Goal: Task Accomplishment & Management: Manage account settings

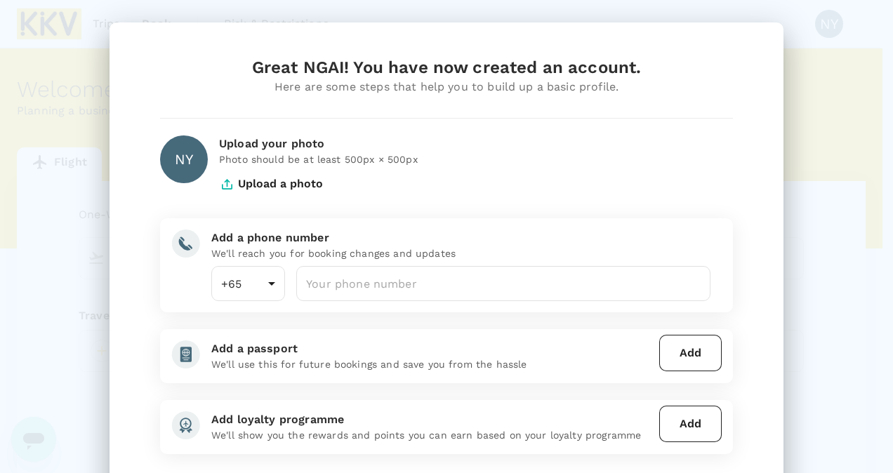
type input "undefined, undefined (any)"
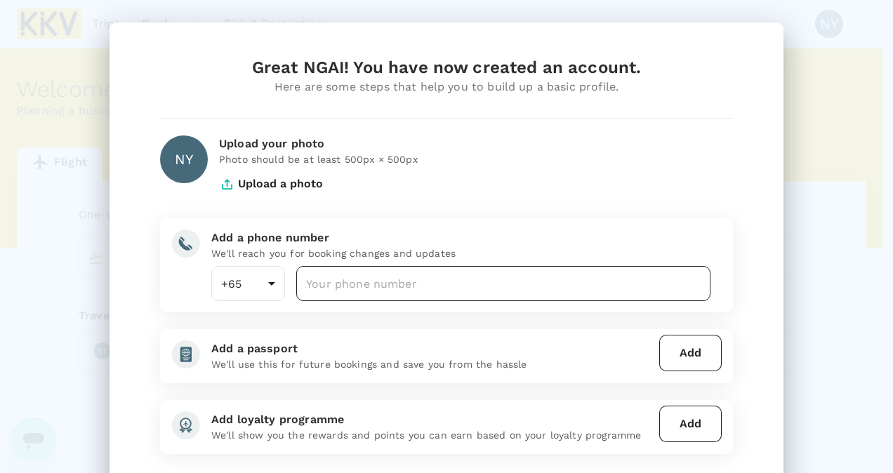
click at [400, 286] on input "number" at bounding box center [503, 283] width 414 height 35
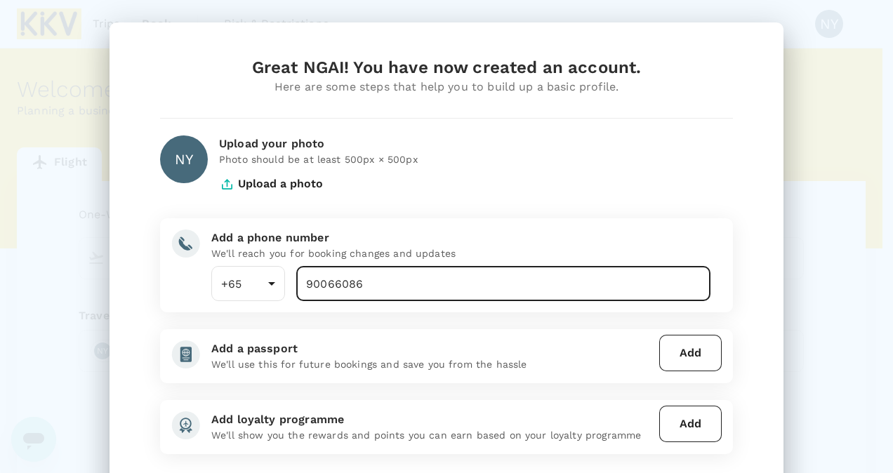
type input "90066086"
click at [431, 323] on div "Great NGAI! You have now created an account. Here are some steps that help you …" at bounding box center [446, 304] width 607 height 496
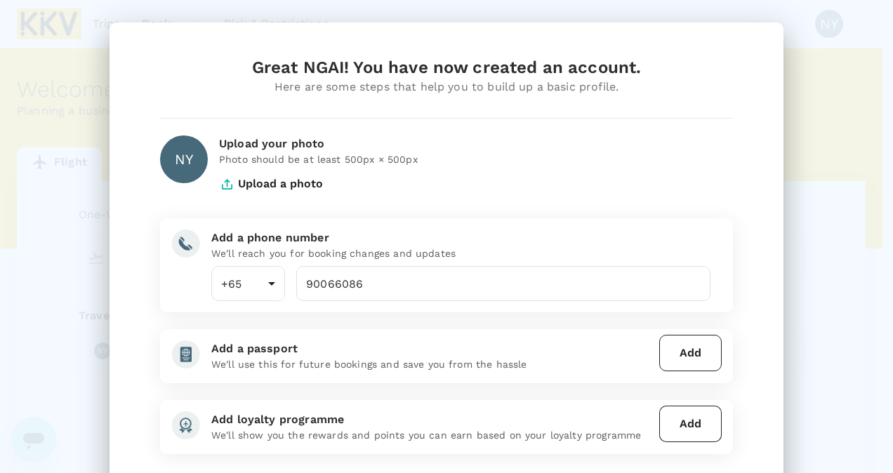
click at [693, 357] on button "Add" at bounding box center [690, 353] width 62 height 37
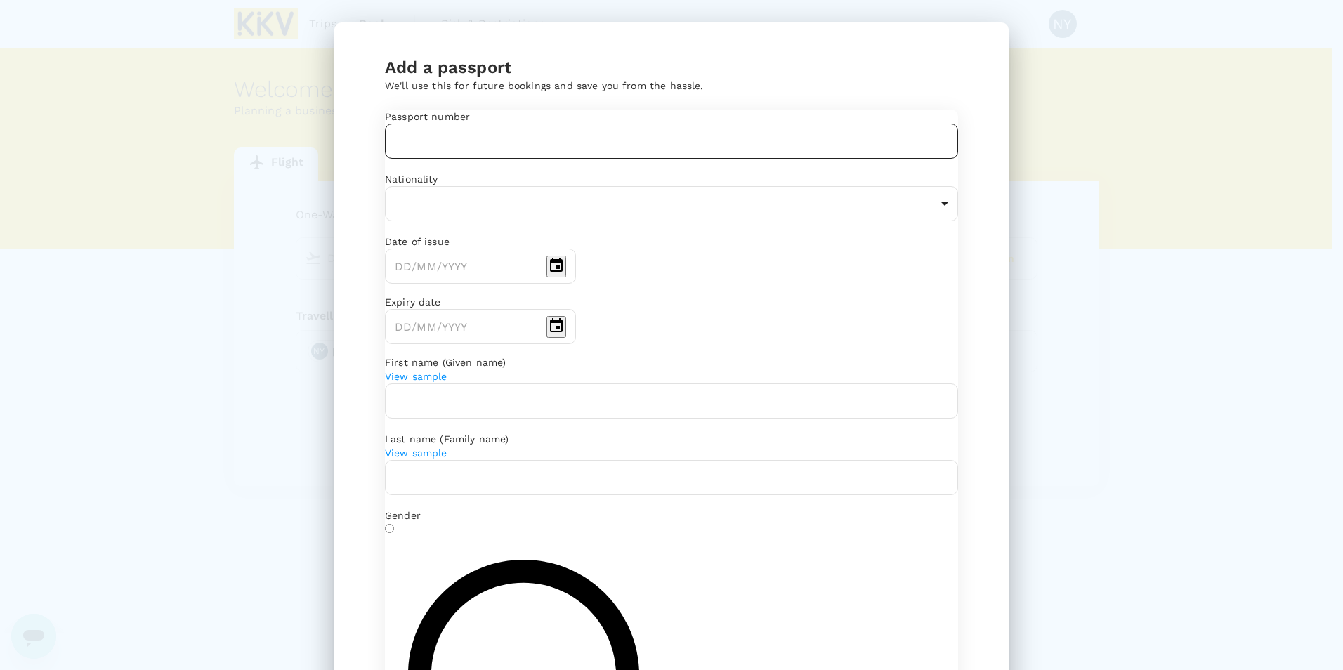
click at [626, 159] on input "text" at bounding box center [671, 141] width 573 height 35
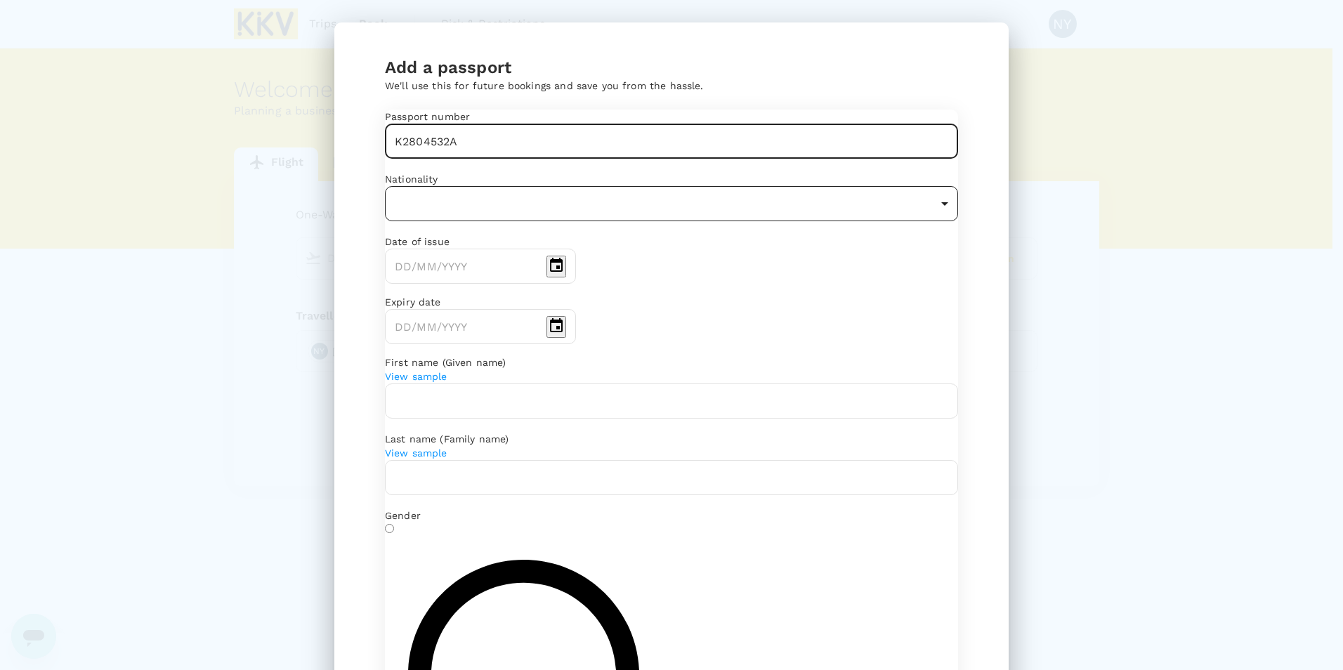
type input "K2804532A"
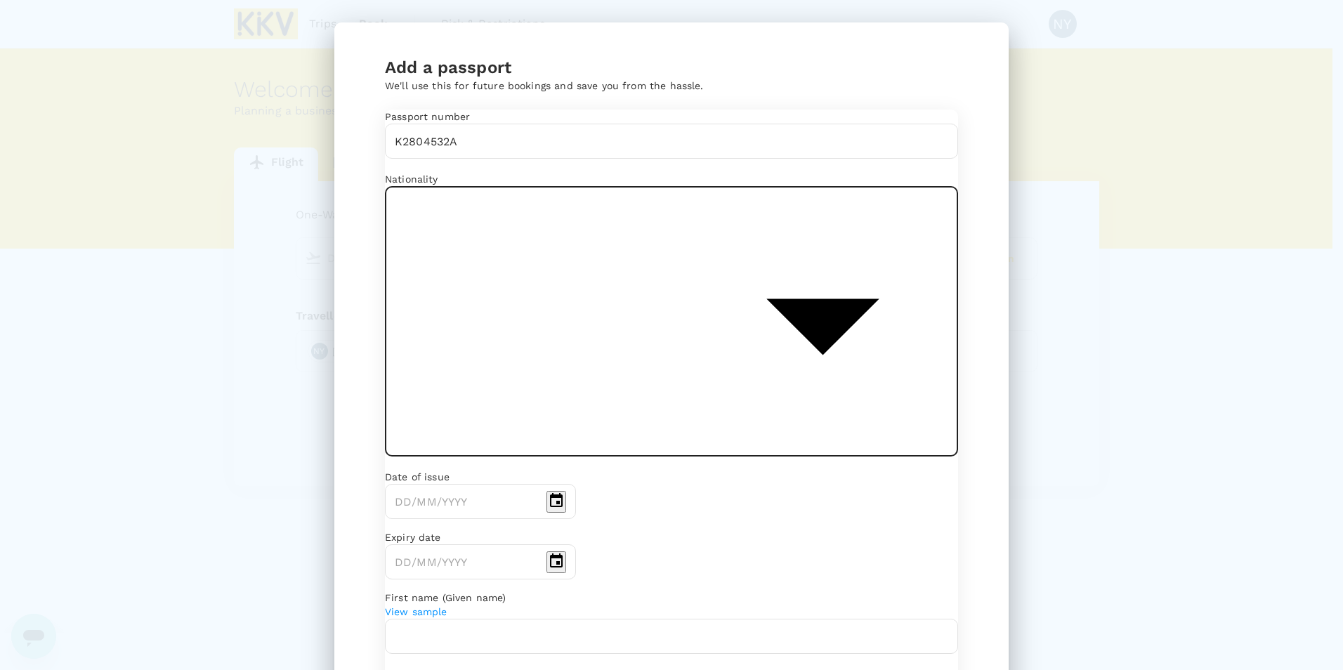
click at [542, 242] on body "Trips Book Risk & Restrictions NY Welcome , [GEOGRAPHIC_DATA] . Planning a busi…" at bounding box center [671, 335] width 1343 height 671
click at [518, 462] on li "[GEOGRAPHIC_DATA]" at bounding box center [666, 473] width 517 height 25
type input "SG"
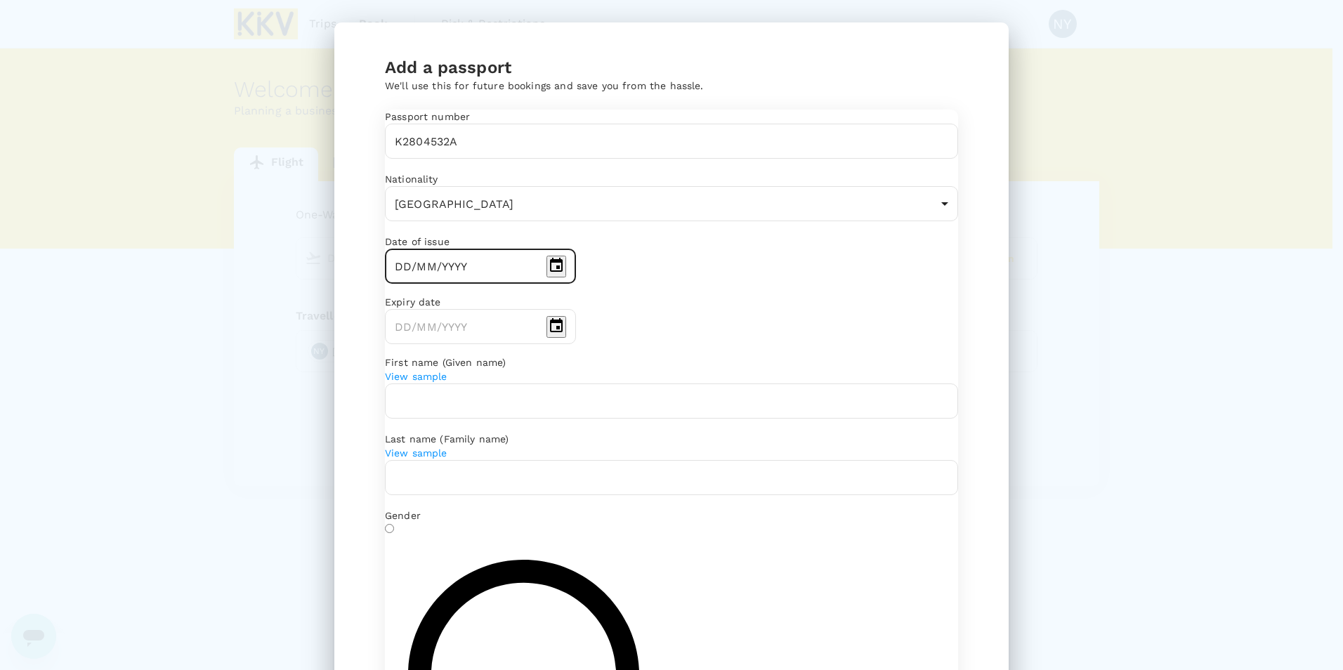
click at [540, 284] on input "DD/MM/YYYY" at bounding box center [463, 266] width 156 height 35
type input "[DATE]"
click at [419, 344] on input "DD/MM/YYYY" at bounding box center [463, 326] width 156 height 35
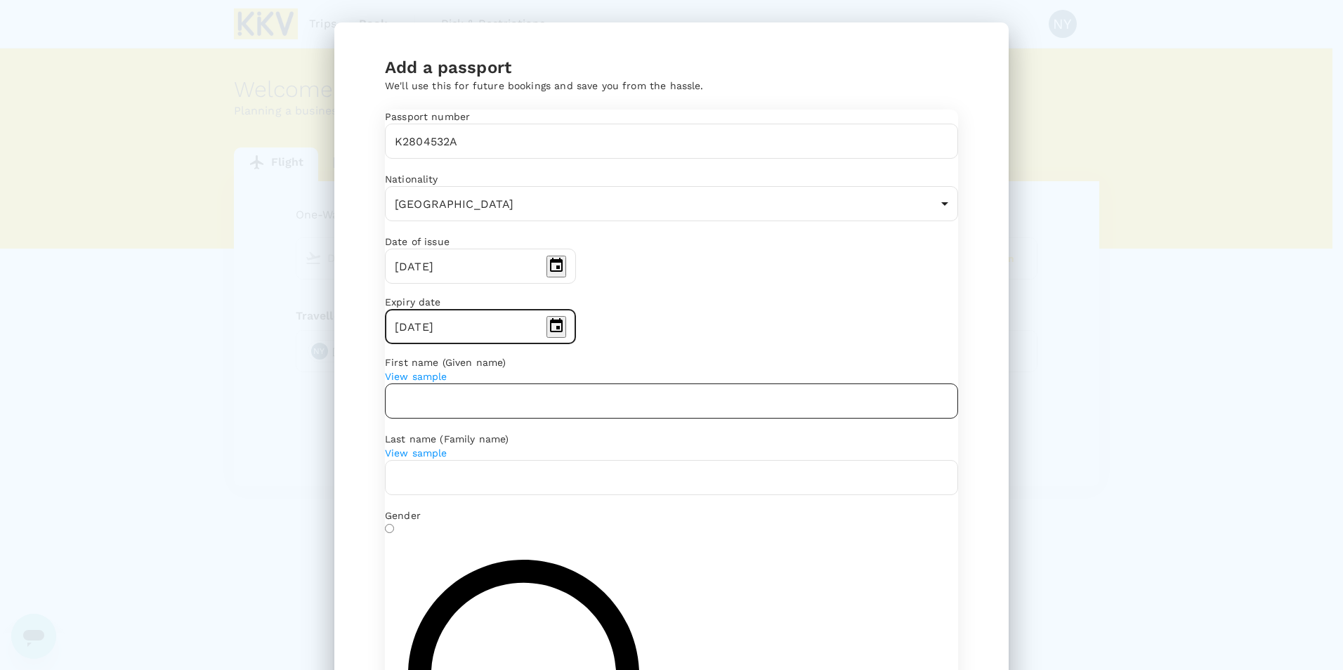
type input "[DATE]"
click at [488, 418] on input "text" at bounding box center [671, 400] width 573 height 35
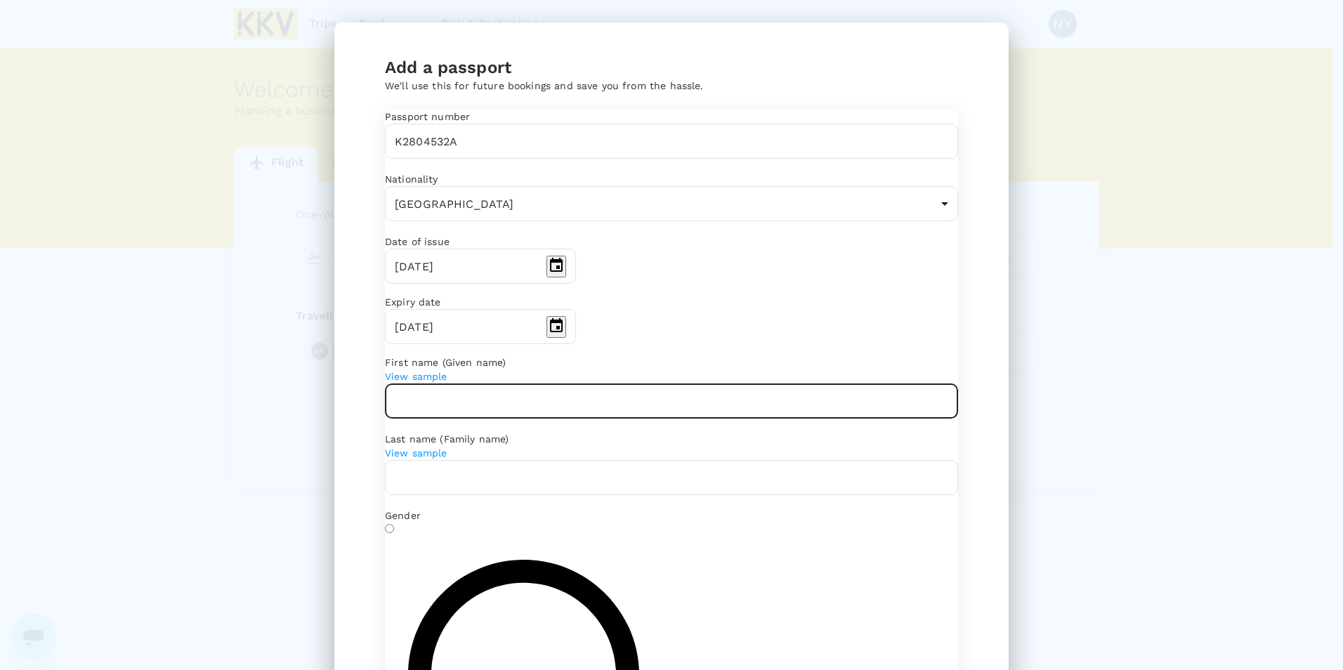
type input "y"
type input "[PERSON_NAME]"
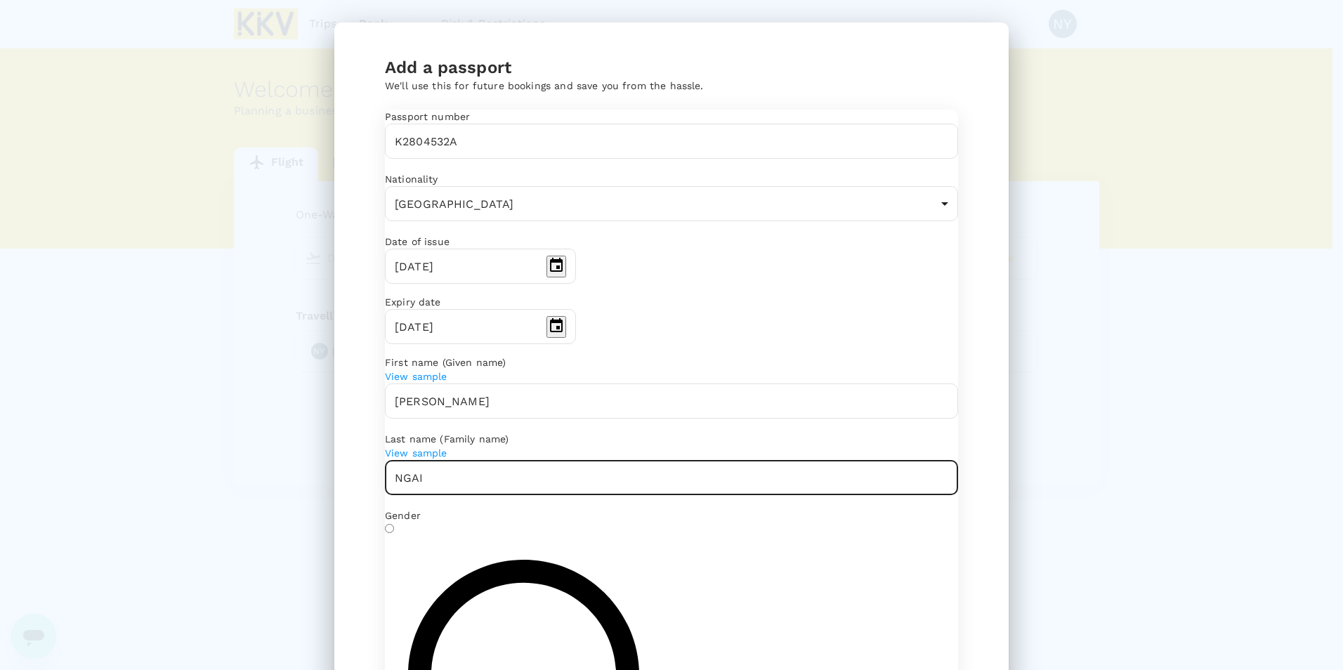
type input "NGAI"
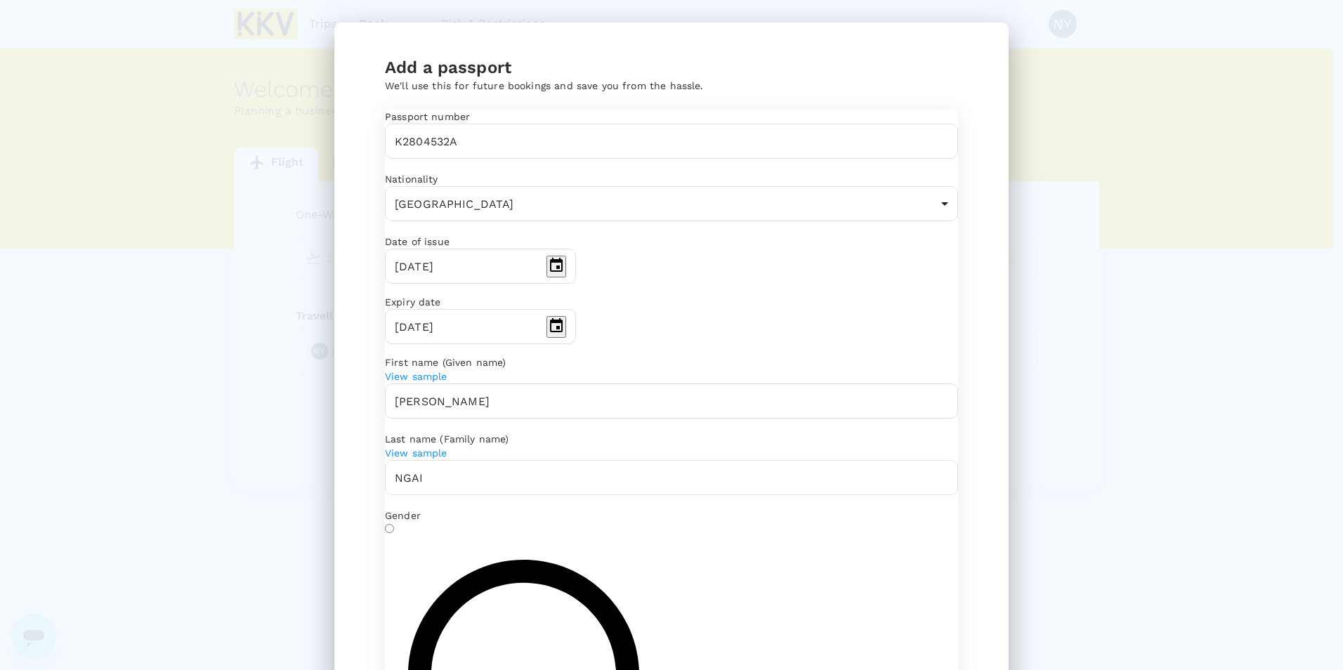
click at [394, 473] on input "[DEMOGRAPHIC_DATA]" at bounding box center [389, 528] width 9 height 9
radio input "true"
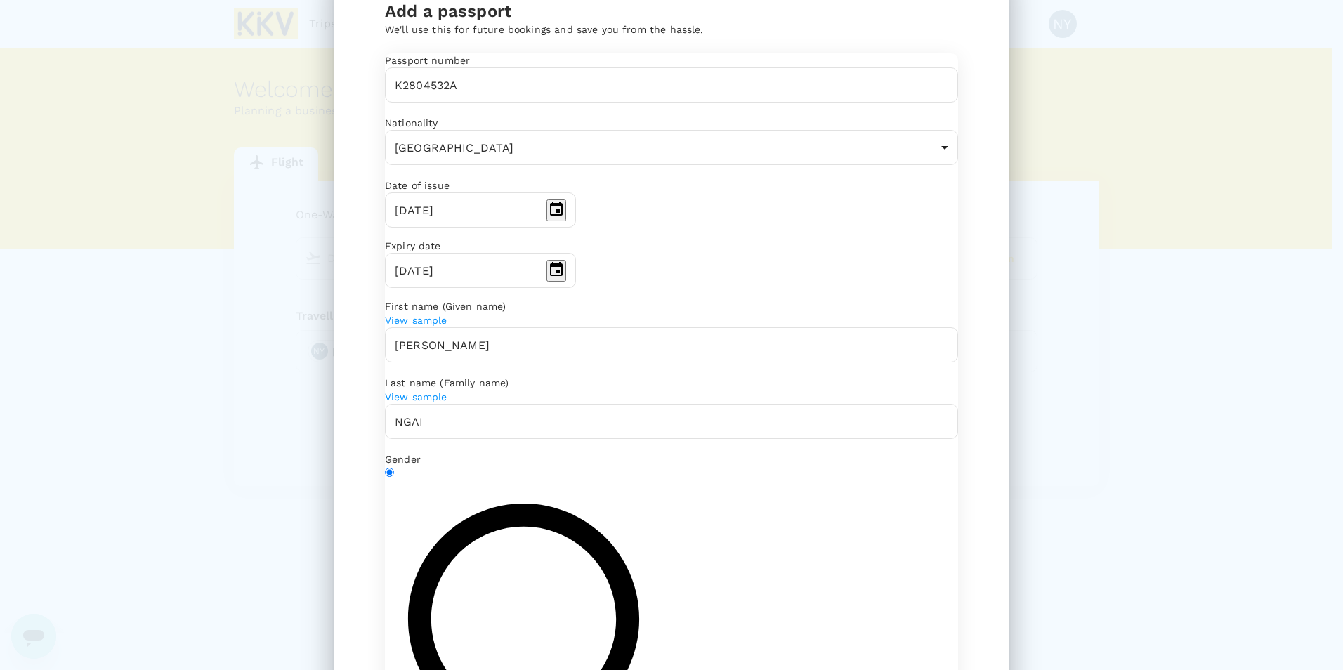
scroll to position [127, 0]
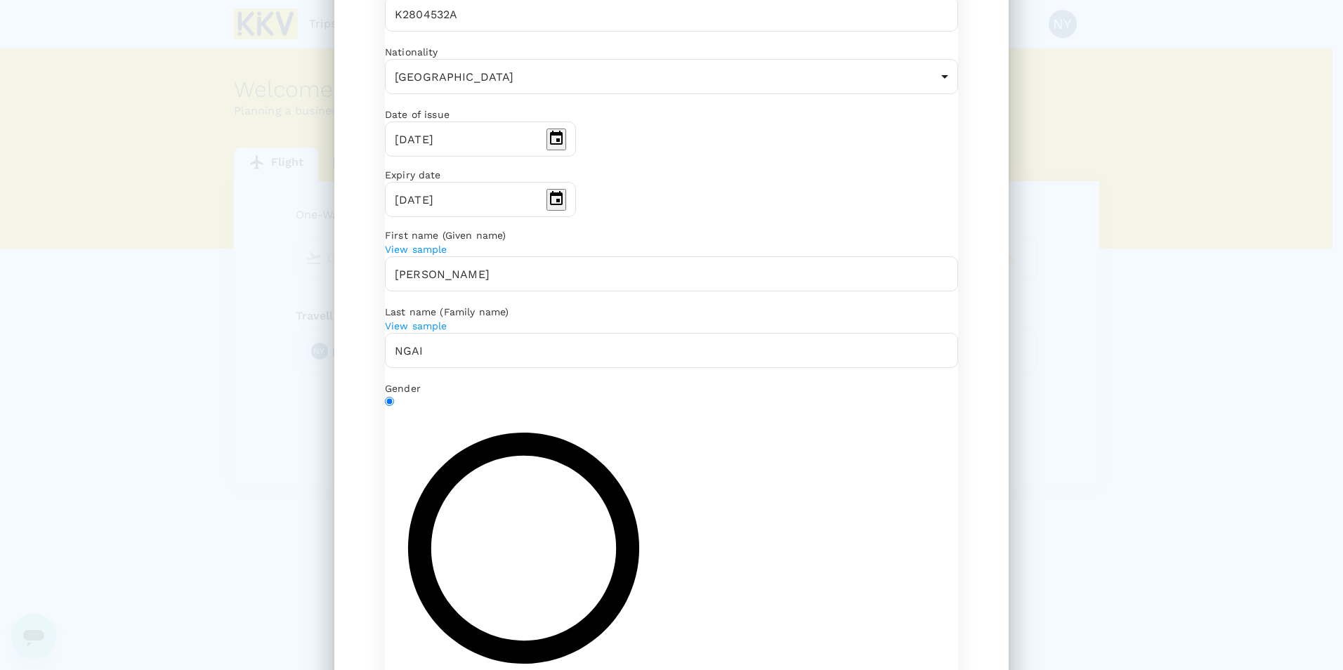
type input "[DATE]"
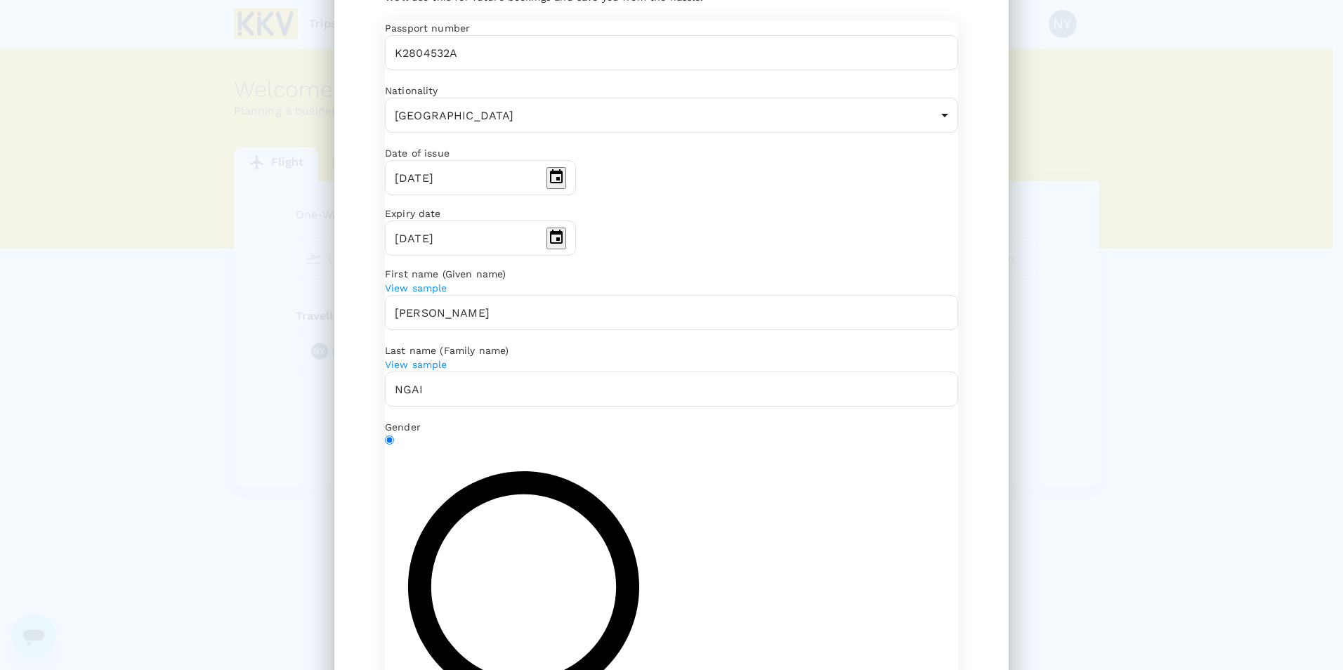
scroll to position [57, 0]
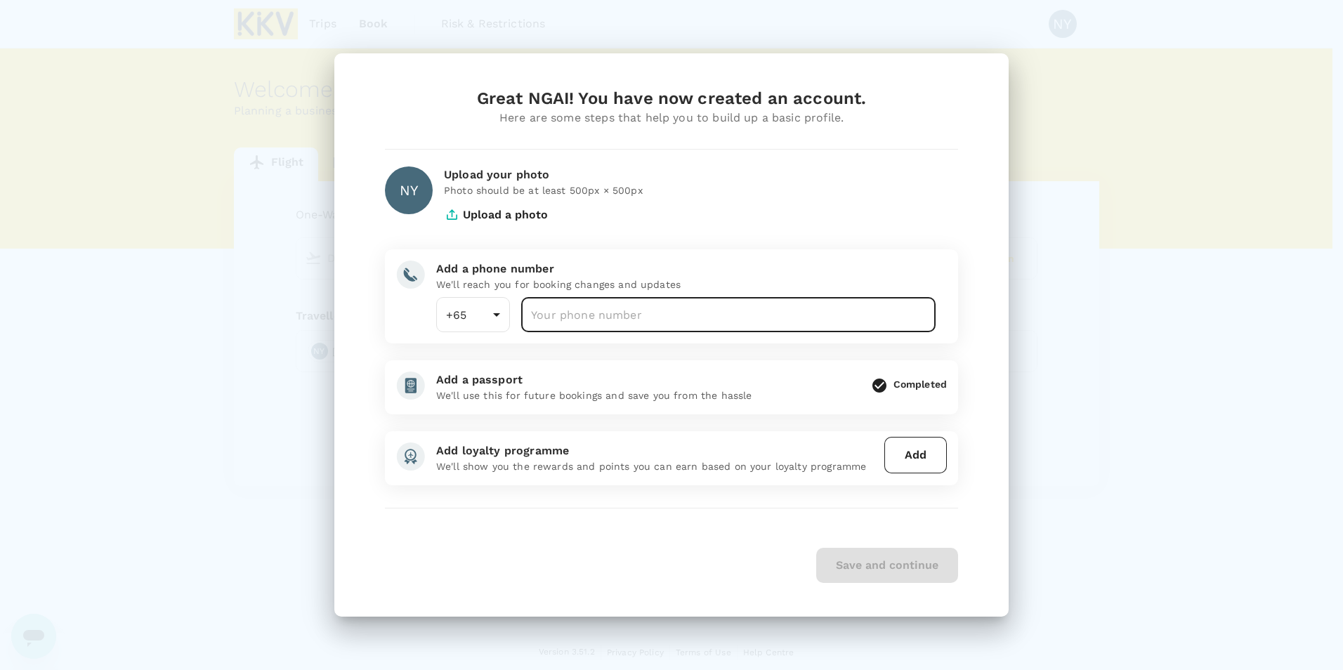
click at [798, 312] on input "number" at bounding box center [728, 314] width 414 height 35
type input "90066086"
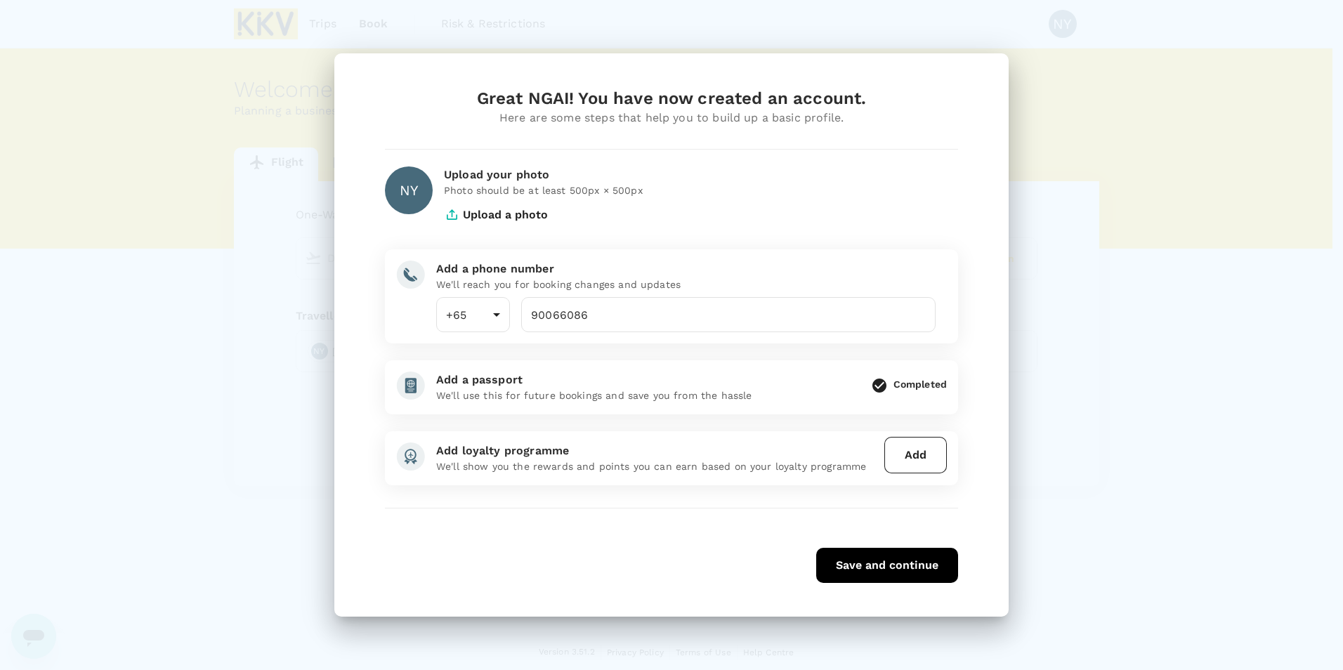
click at [696, 348] on div "Great NGAI! You have now created an account. Here are some steps that help you …" at bounding box center [671, 335] width 607 height 496
click at [533, 215] on button "Upload a photo" at bounding box center [496, 214] width 104 height 35
click at [496, 216] on button "Upload a photo" at bounding box center [496, 214] width 104 height 35
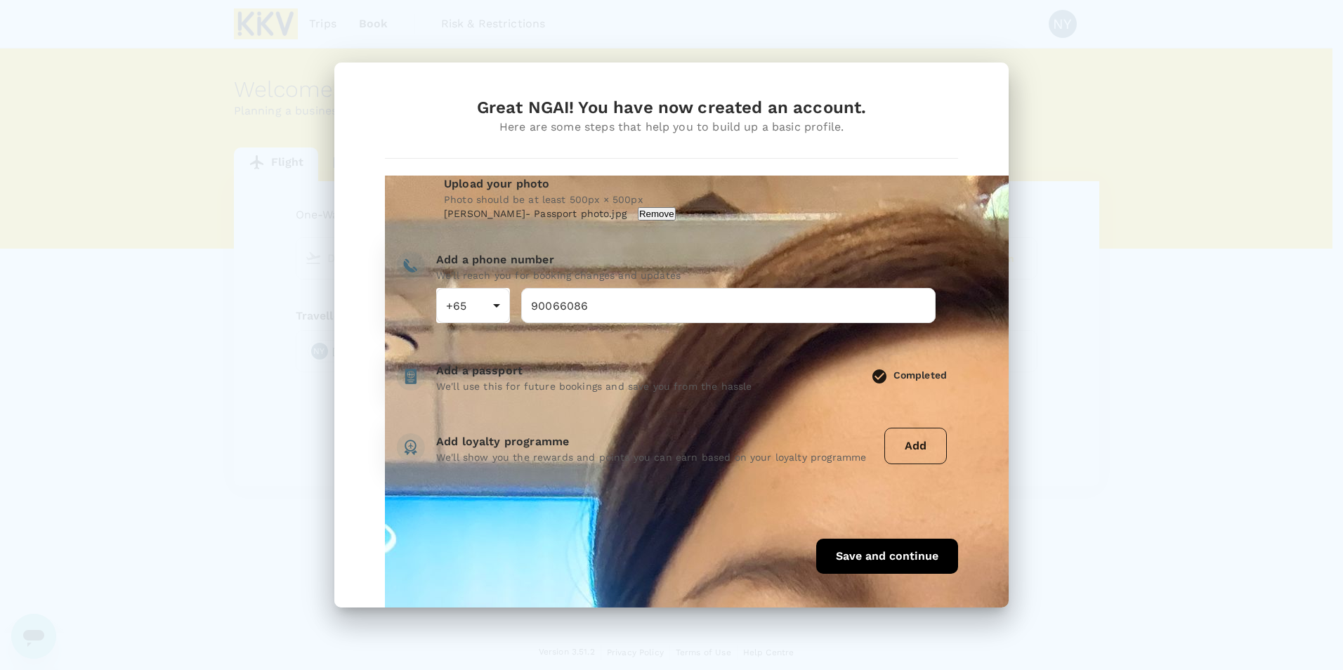
click at [882, 444] on button "Add" at bounding box center [915, 446] width 62 height 37
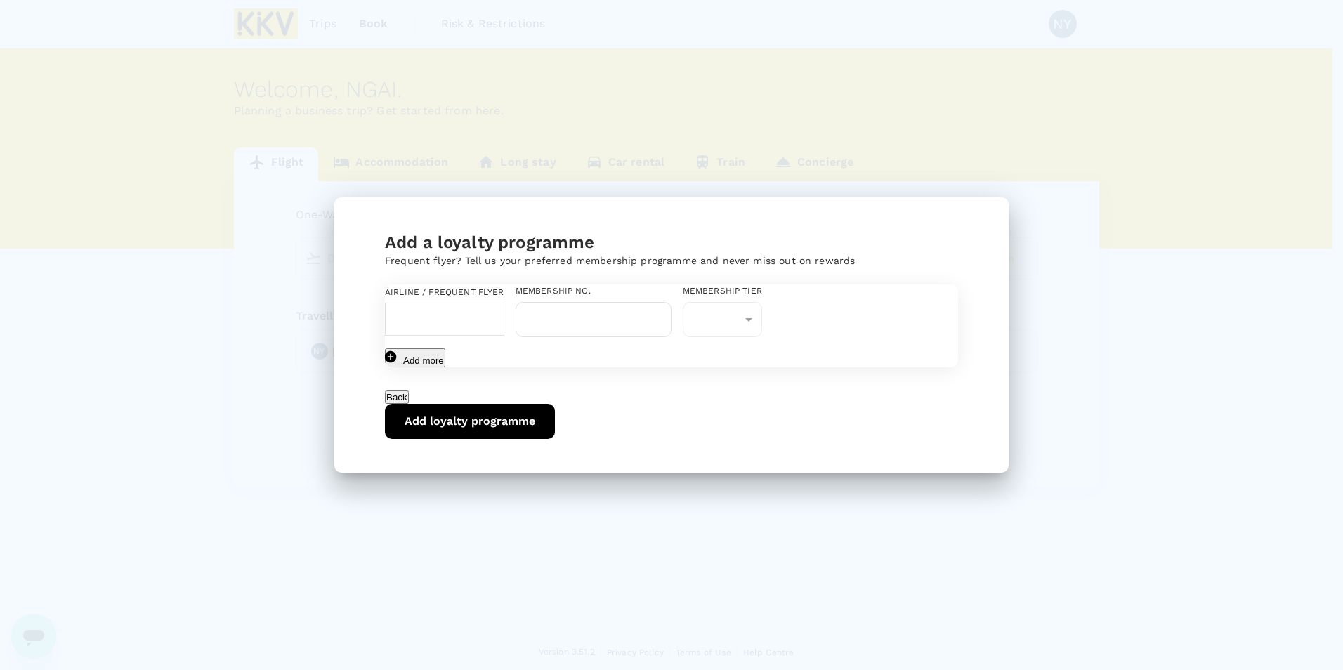
click at [504, 319] on div "​" at bounding box center [444, 319] width 119 height 33
type input "K"
click at [539, 352] on p "Singapore Airlines PPS Club/ KrisFlyer" at bounding box center [491, 347] width 169 height 28
type input "Singapore Airlines PPS Club/ KrisFlyer"
click at [882, 309] on body "Trips Book Risk & Restrictions NY Welcome , [GEOGRAPHIC_DATA] . Planning a busi…" at bounding box center [671, 335] width 1343 height 671
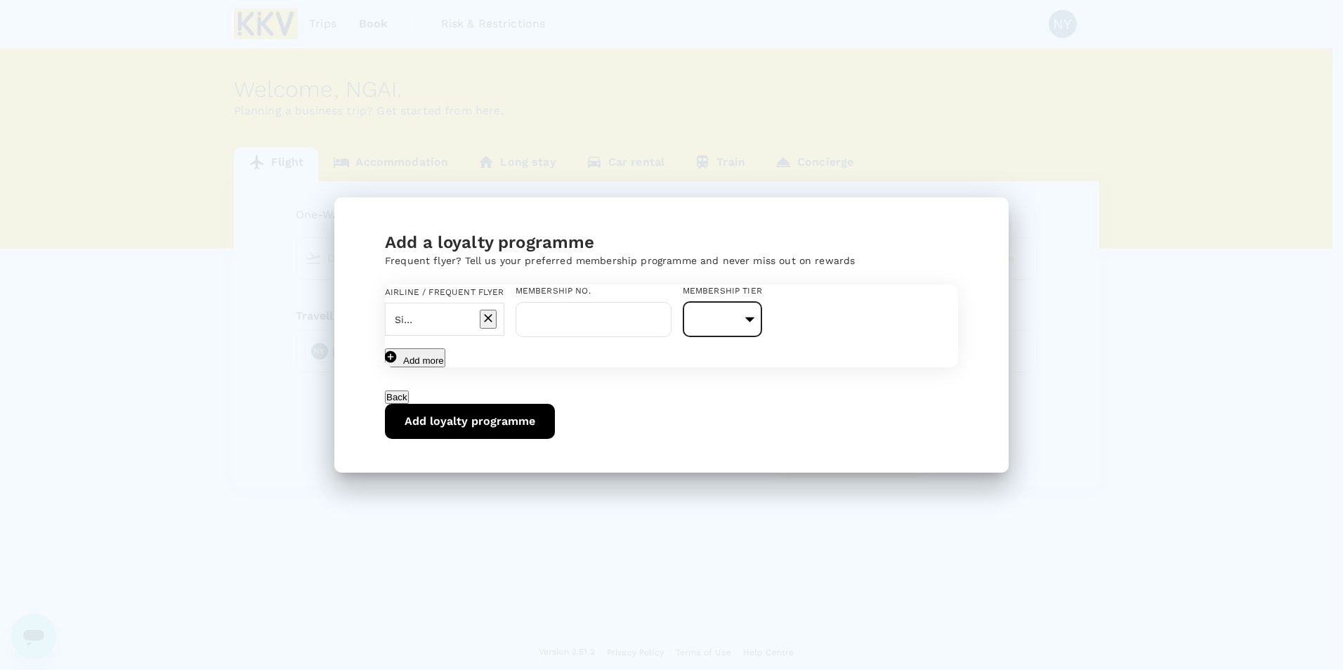
click at [838, 355] on li "KrisFlyer" at bounding box center [851, 354] width 169 height 25
type input "1"
click at [671, 302] on input "text" at bounding box center [593, 319] width 156 height 35
paste input "8892872427"
type input "8892872427"
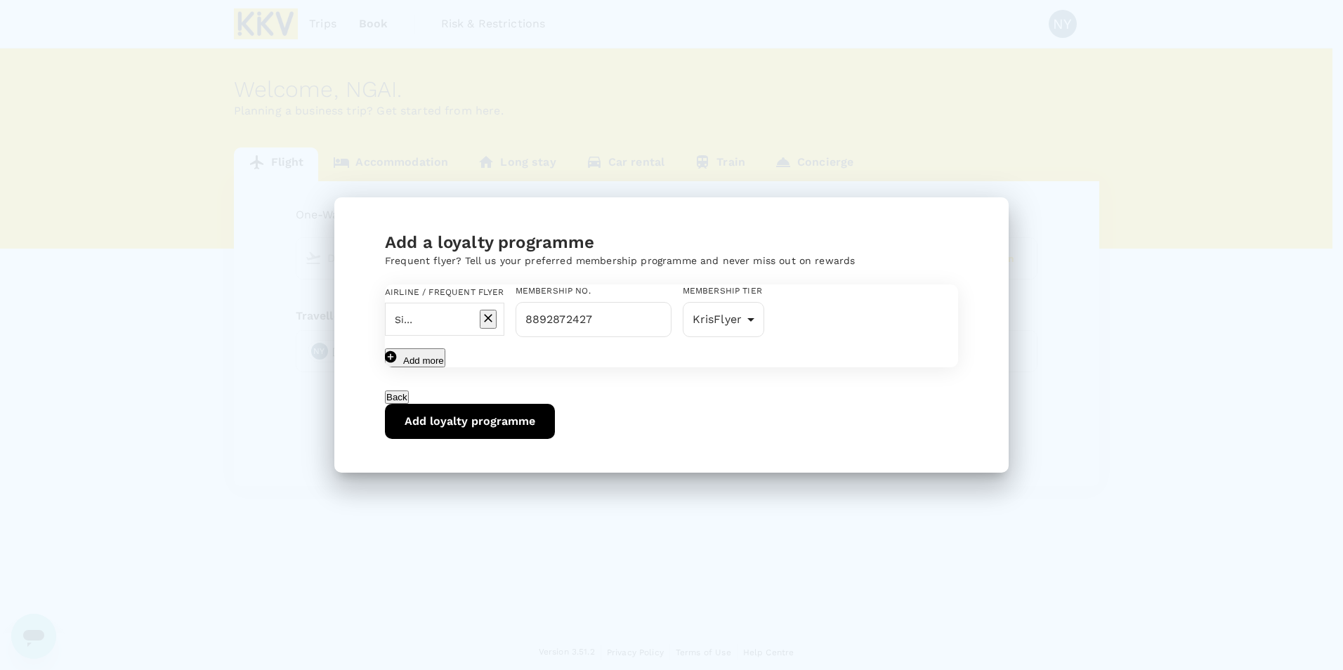
click at [794, 367] on div "Add more" at bounding box center [671, 357] width 573 height 19
click at [555, 439] on button "Add loyalty programme" at bounding box center [470, 421] width 170 height 35
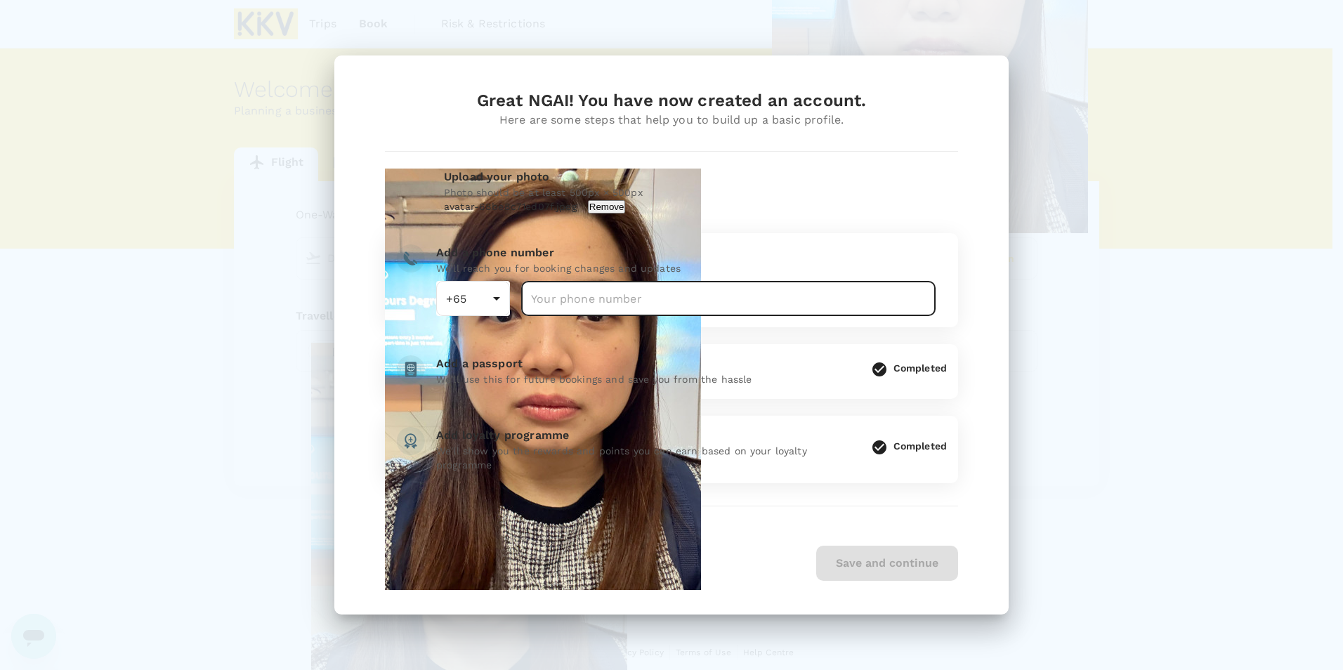
click at [694, 293] on input "number" at bounding box center [728, 298] width 414 height 35
type input "90066086"
click at [843, 473] on button "Save and continue" at bounding box center [887, 563] width 142 height 35
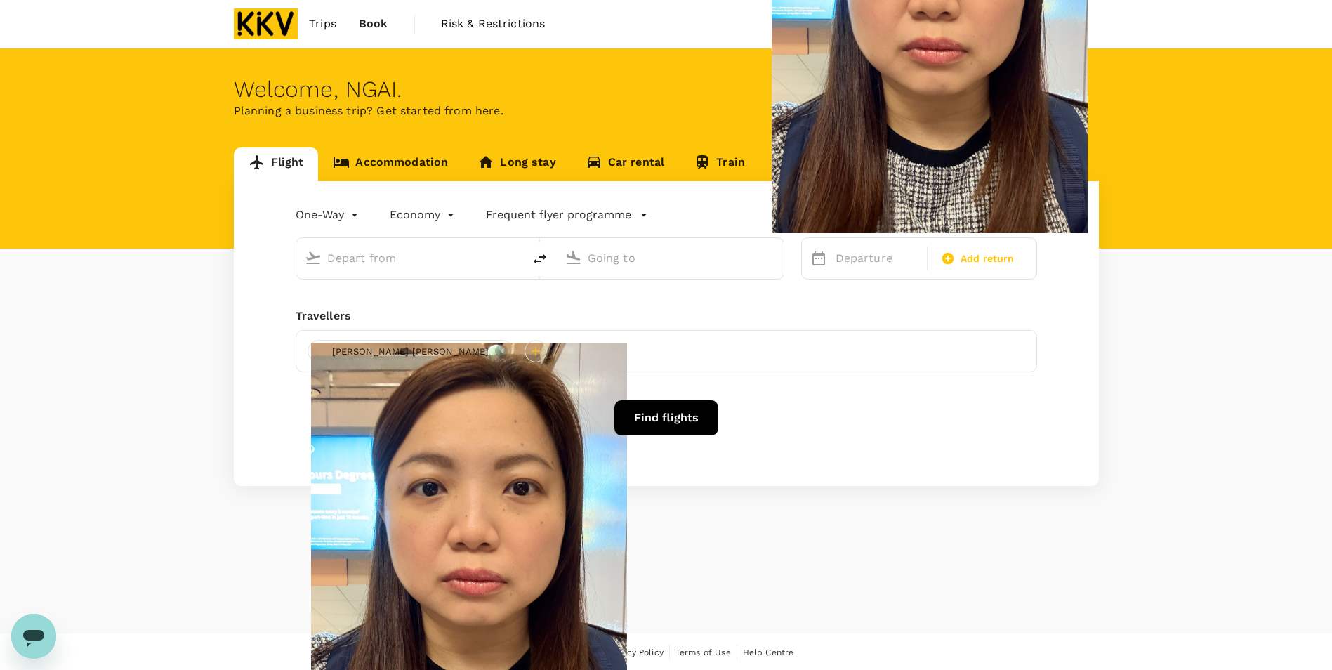
click at [324, 22] on span "Trips" at bounding box center [322, 23] width 27 height 17
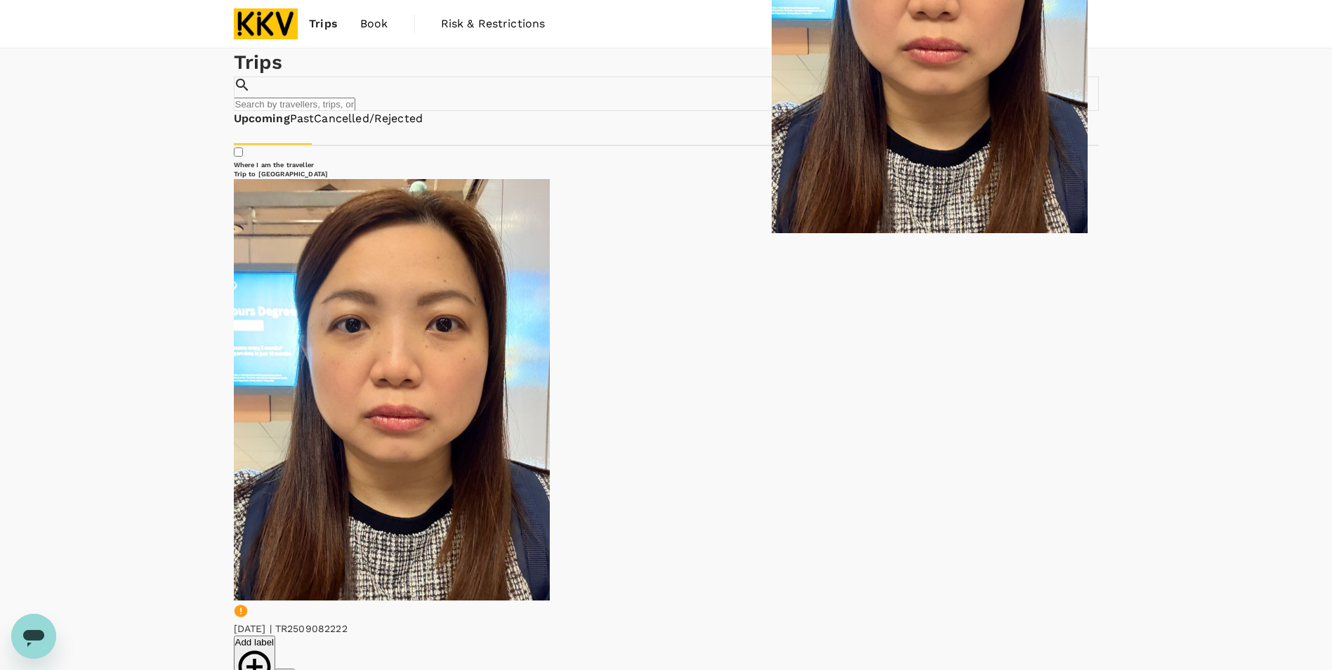
click at [230, 20] on div "Trips Book Risk & Restrictions" at bounding box center [666, 24] width 899 height 48
click at [248, 27] on img at bounding box center [266, 23] width 65 height 31
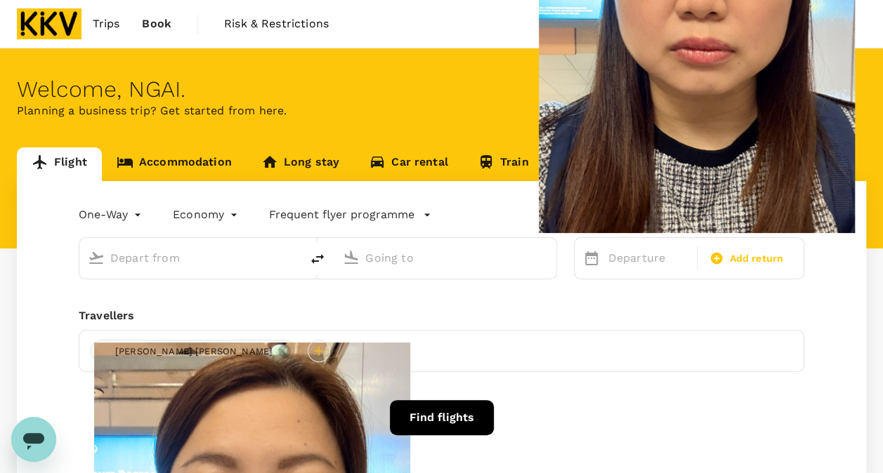
click at [221, 154] on link "Accommodation" at bounding box center [174, 164] width 145 height 34
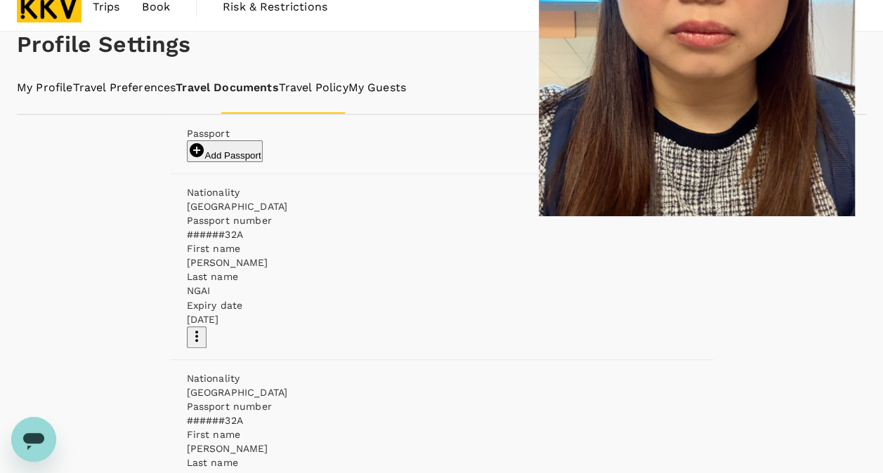
scroll to position [12, 0]
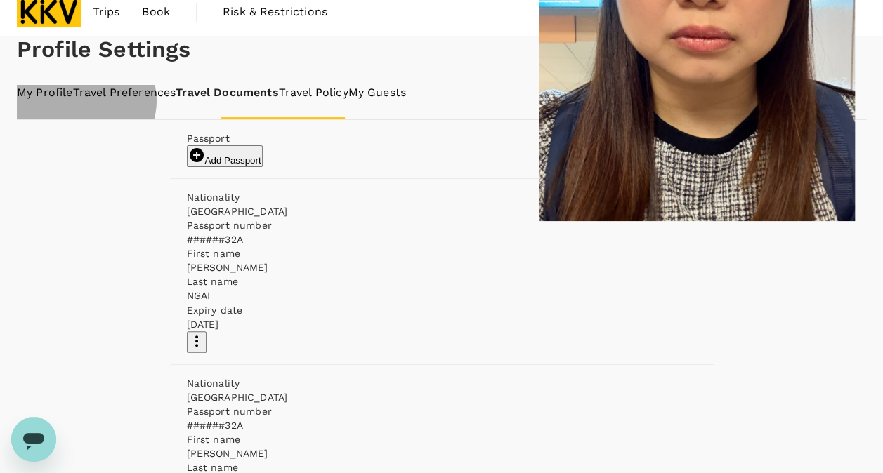
click at [406, 101] on link "My Guests" at bounding box center [377, 93] width 58 height 16
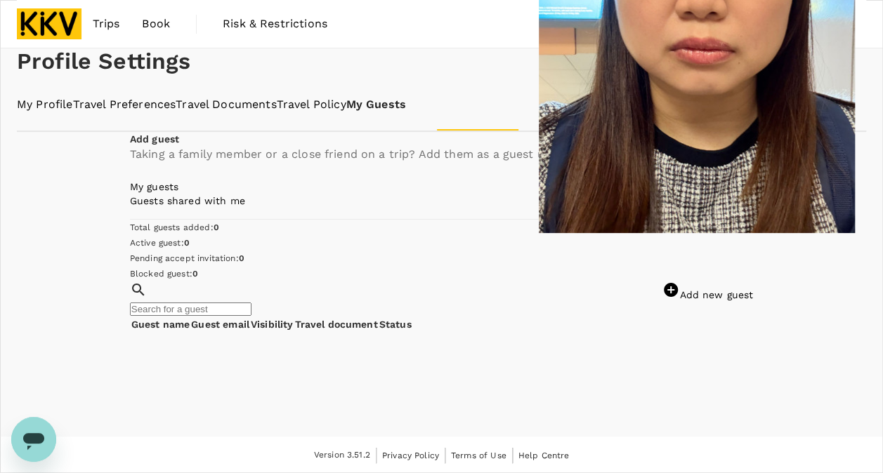
click at [346, 113] on link "Travel Policy" at bounding box center [312, 105] width 70 height 16
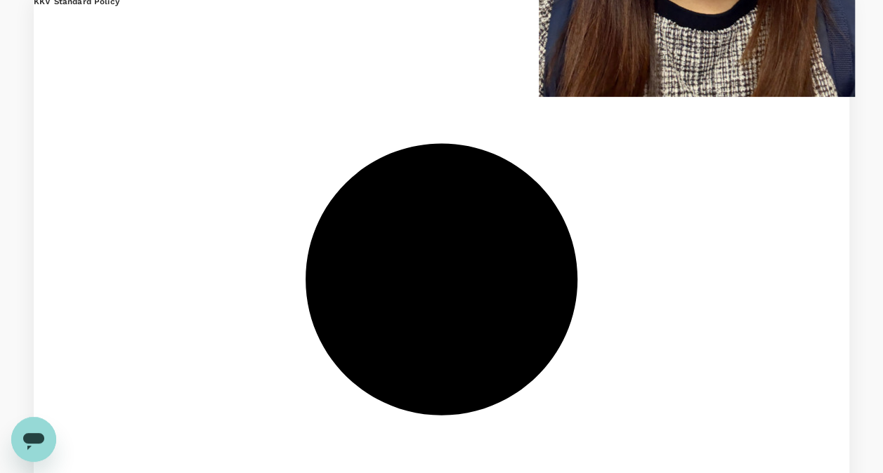
scroll to position [140, 0]
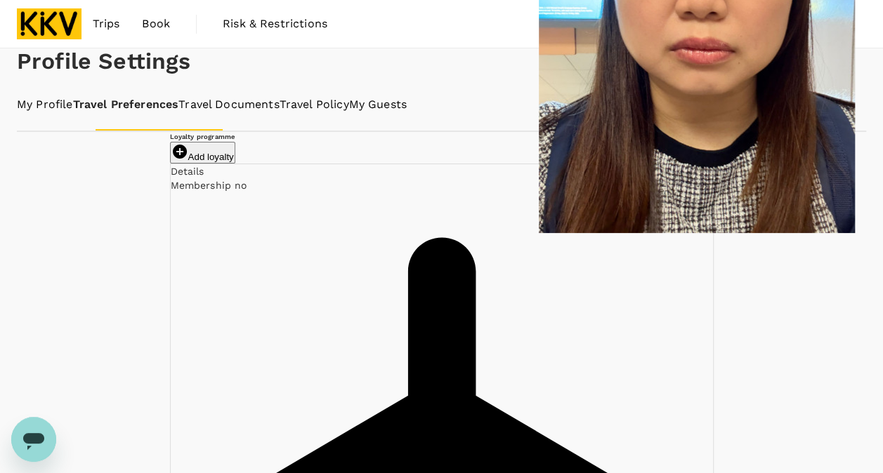
click at [53, 113] on link "My Profile" at bounding box center [45, 105] width 56 height 16
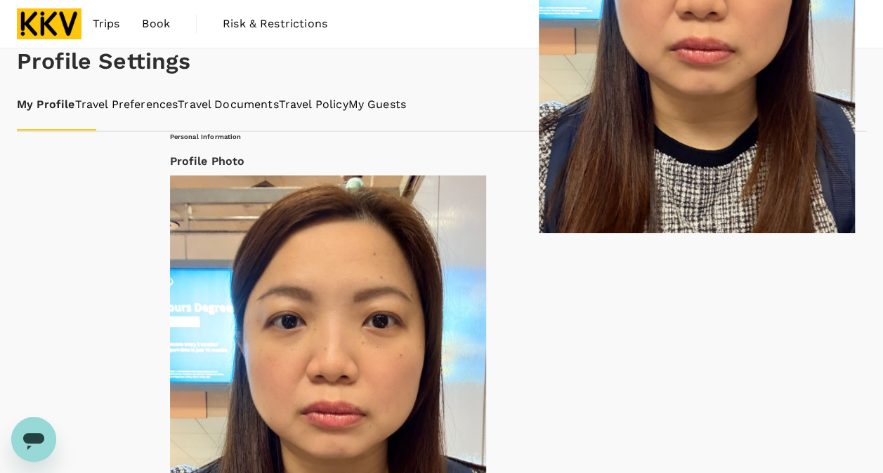
click at [100, 25] on span "Trips" at bounding box center [106, 23] width 27 height 17
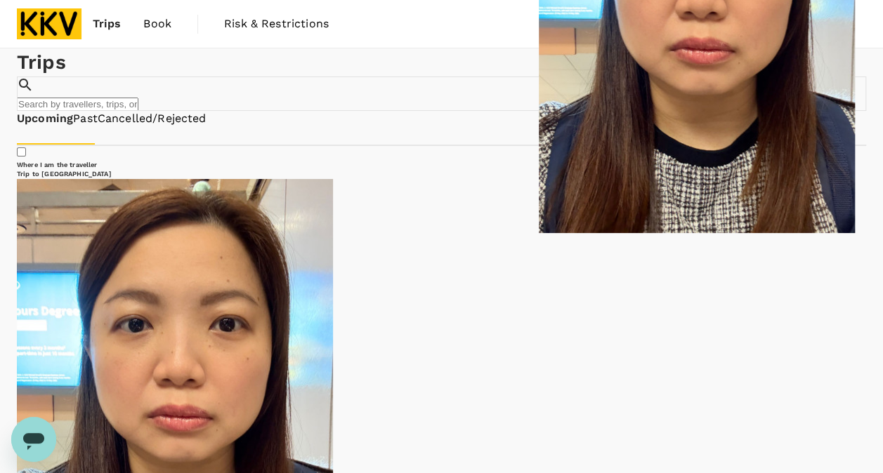
click at [153, 20] on span "Book" at bounding box center [157, 23] width 28 height 17
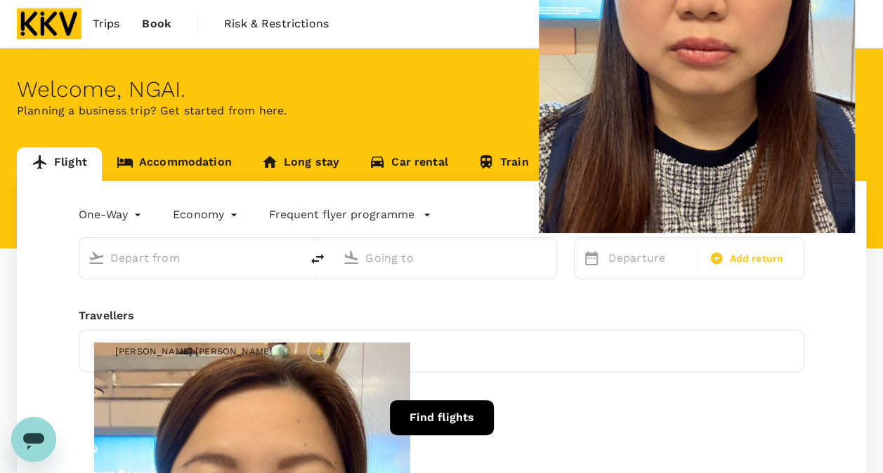
click at [106, 21] on span "Trips" at bounding box center [106, 23] width 27 height 17
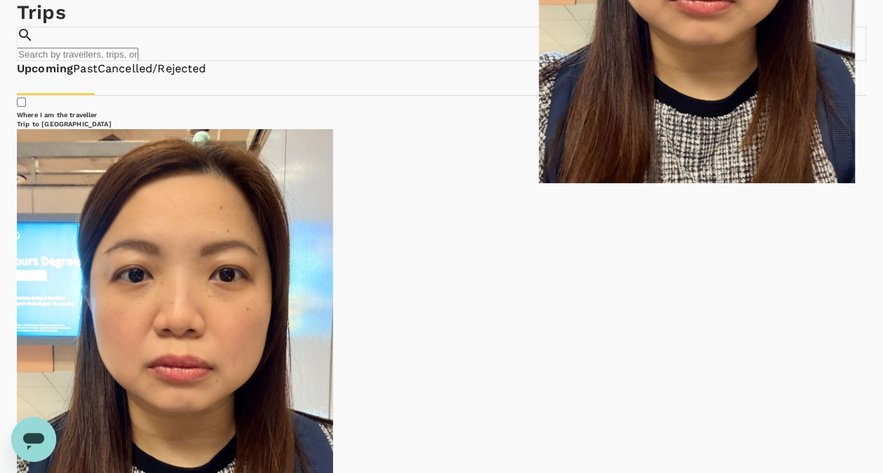
scroll to position [70, 0]
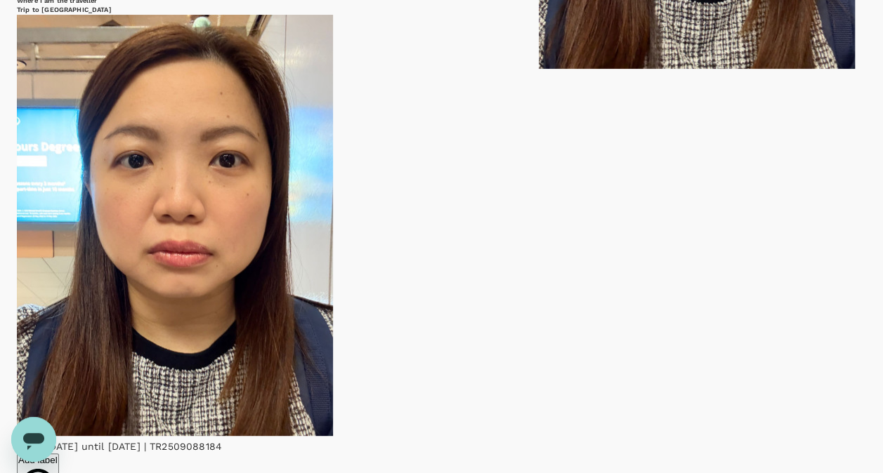
scroll to position [140, 0]
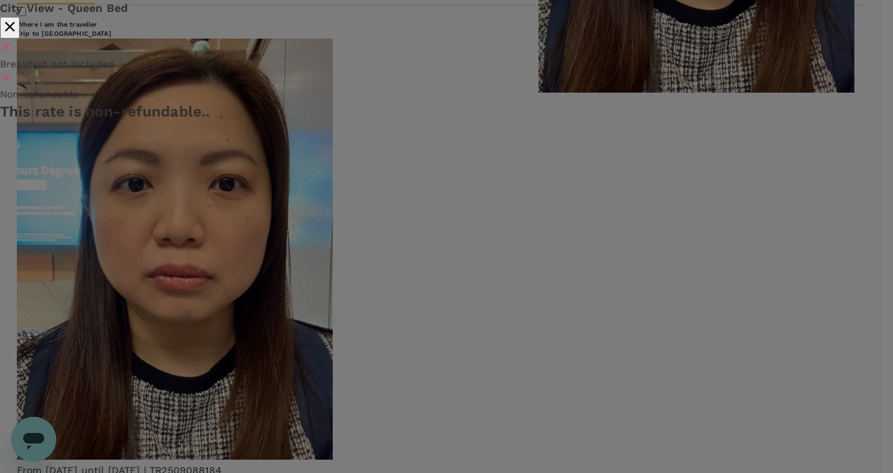
click at [15, 32] on icon "button" at bounding box center [10, 27] width 10 height 10
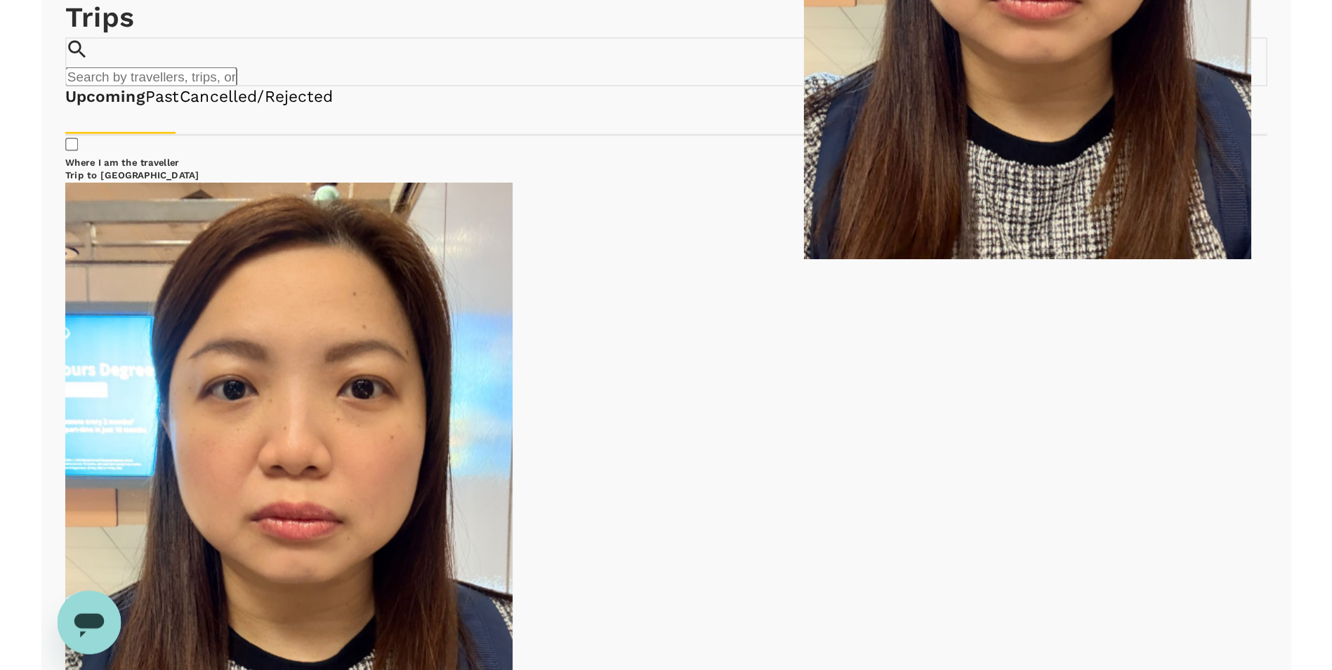
scroll to position [0, 0]
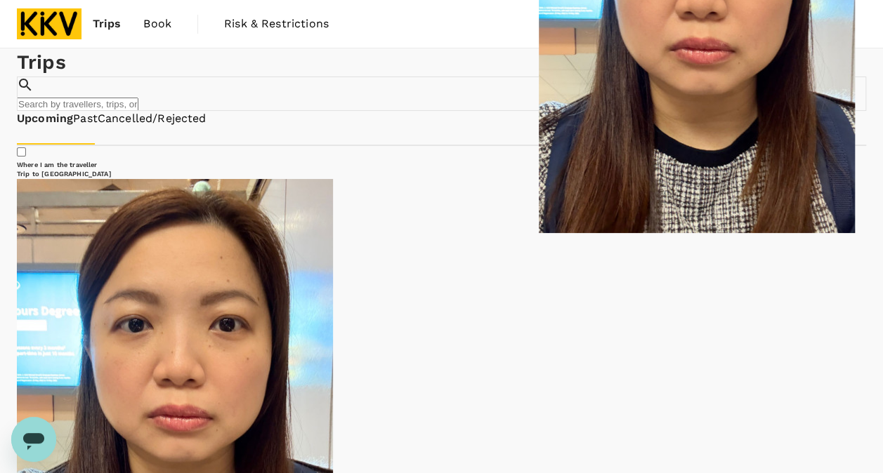
click at [119, 29] on span "Trips" at bounding box center [107, 23] width 29 height 17
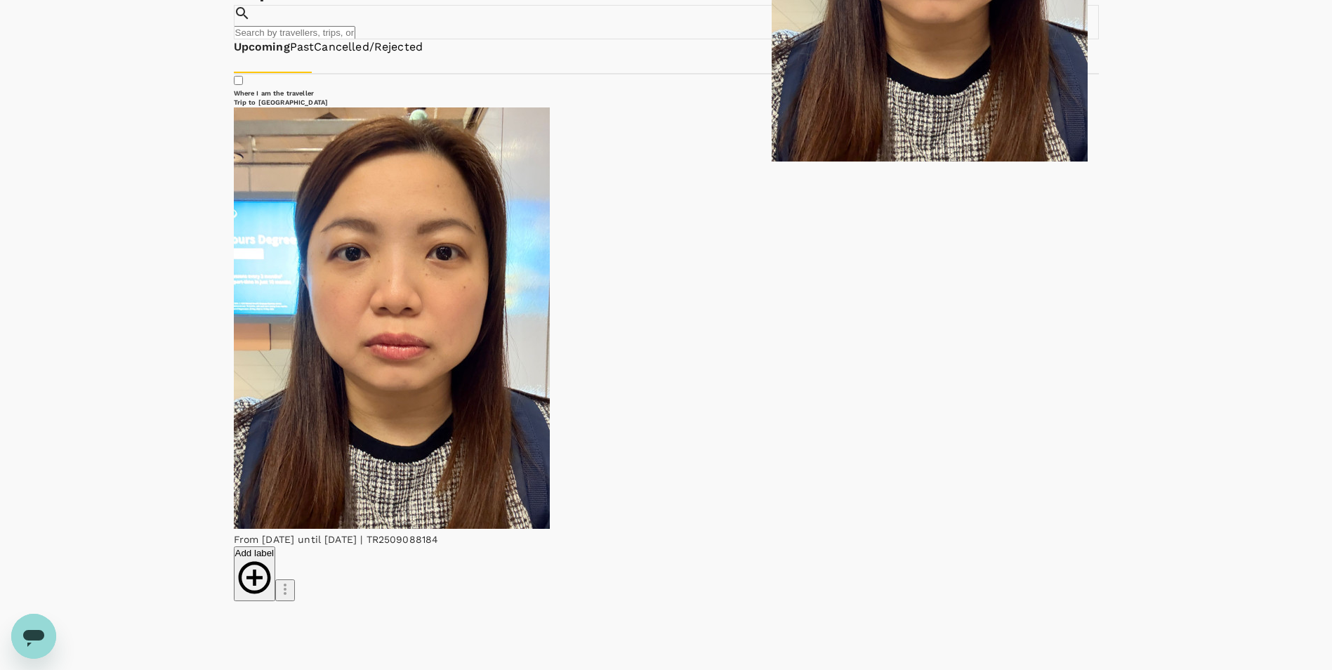
scroll to position [70, 0]
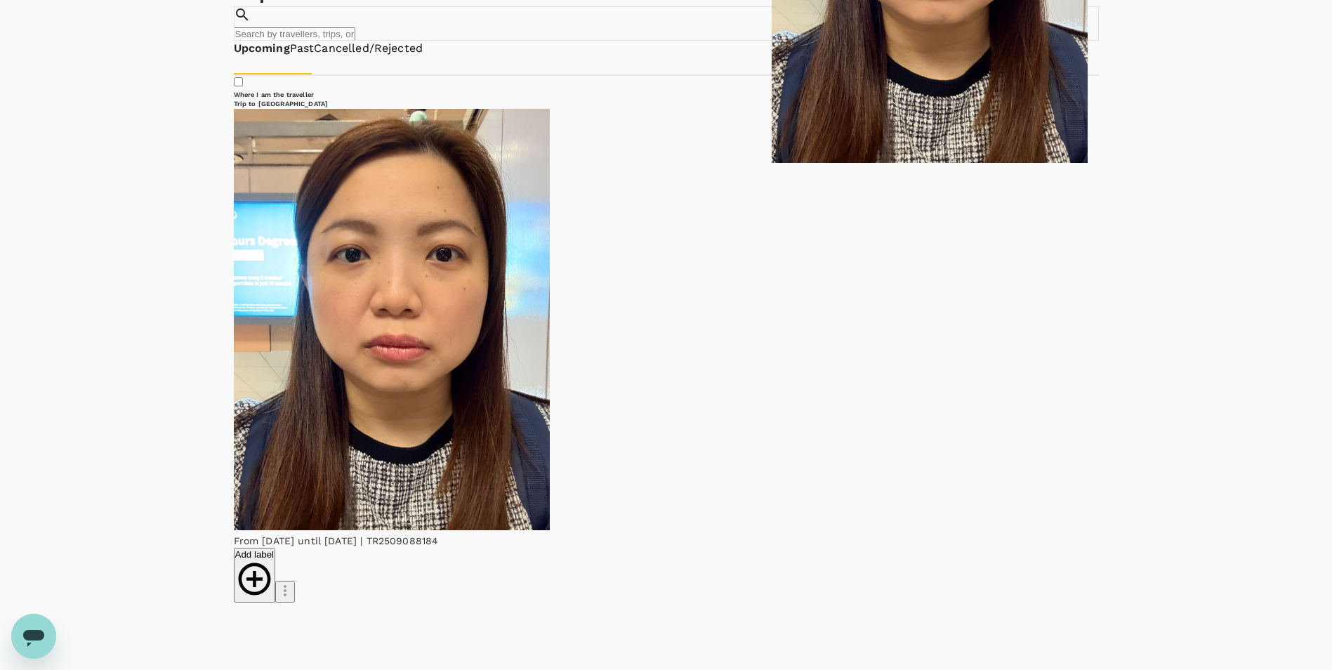
drag, startPoint x: 296, startPoint y: 215, endPoint x: 390, endPoint y: 213, distance: 94.8
copy p "Cititel [GEOGRAPHIC_DATA]"
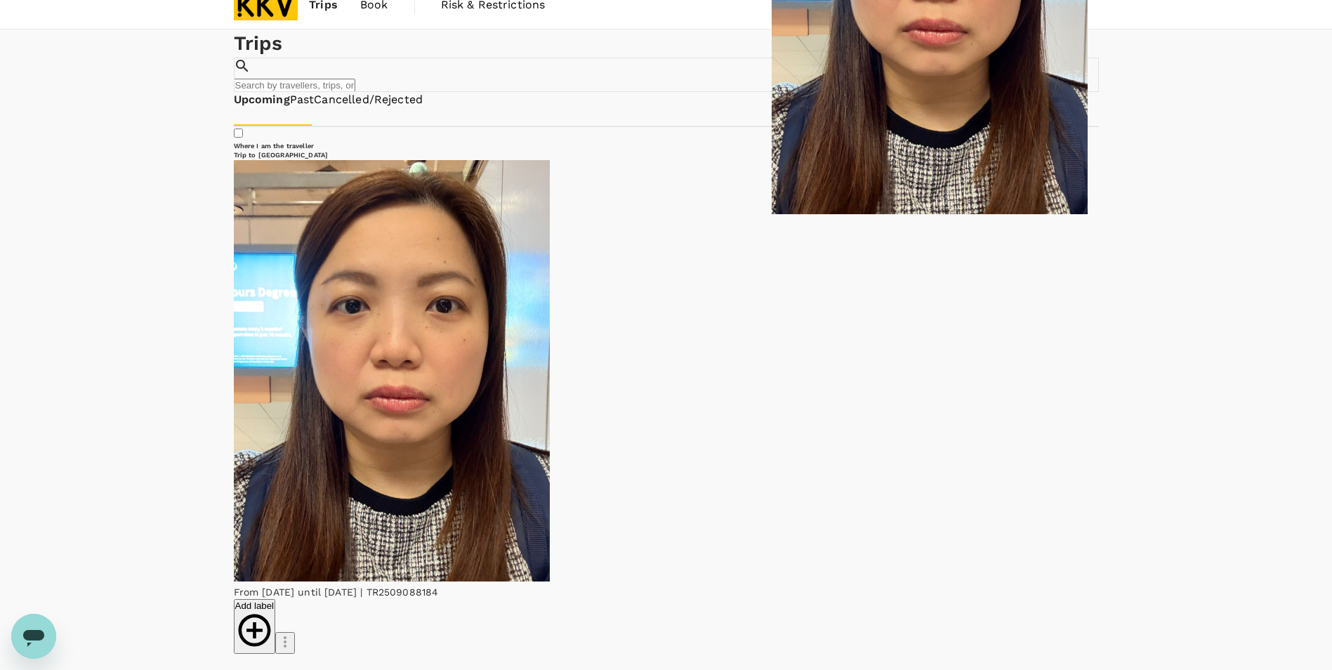
scroll to position [0, 0]
